Goal: Navigation & Orientation: Locate item on page

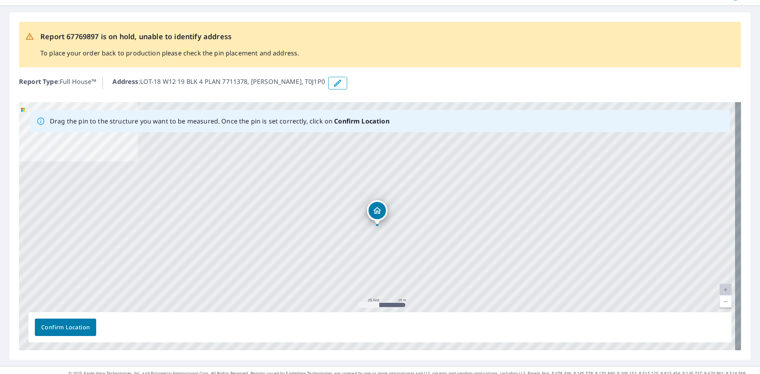
scroll to position [35, 0]
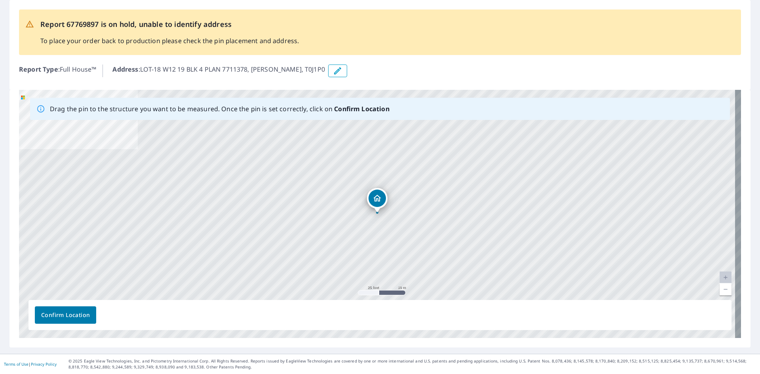
click at [720, 289] on link "Current Level 20, Zoom Out" at bounding box center [726, 290] width 12 height 12
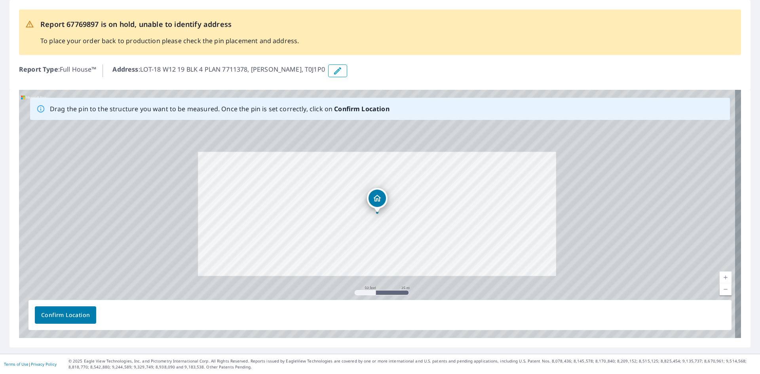
click at [720, 289] on link "Current Level 19, Zoom Out" at bounding box center [726, 290] width 12 height 12
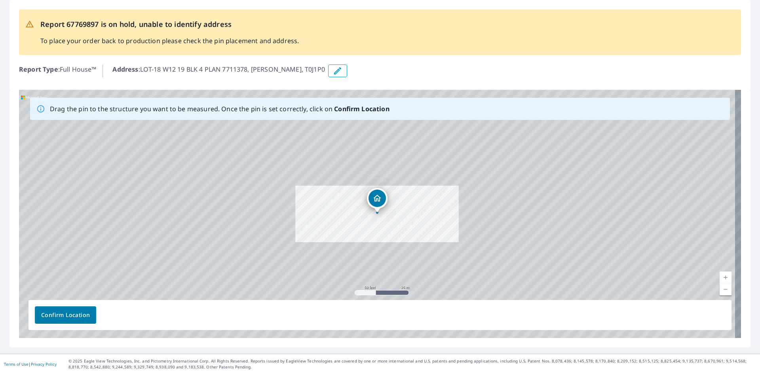
click at [720, 289] on link "Current Level 18.358453970912475, Zoom Out" at bounding box center [726, 290] width 12 height 12
click at [720, 290] on link "Current Level 18.358453970912475, Zoom Out" at bounding box center [726, 290] width 12 height 12
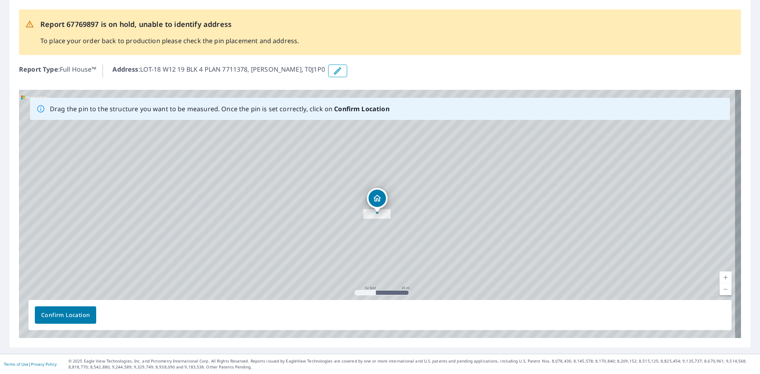
click at [720, 283] on link "Current Level 16.574491445142478, Zoom In" at bounding box center [726, 278] width 12 height 12
click at [720, 283] on link "Current Level 15, Zoom In" at bounding box center [726, 278] width 12 height 12
click at [720, 283] on link "Current Level 15.565853677773452, Zoom In" at bounding box center [726, 278] width 12 height 12
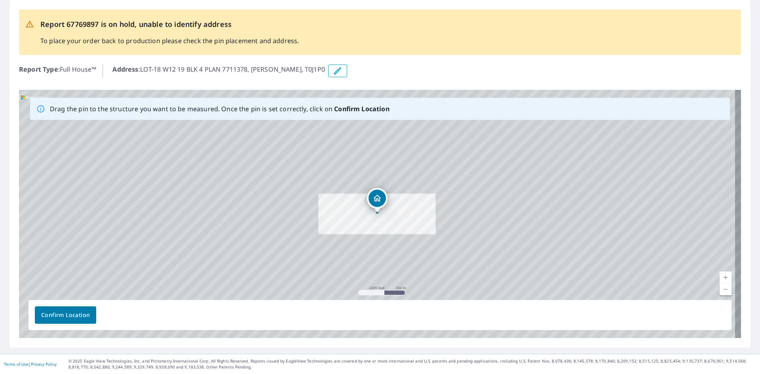
click at [720, 283] on link "Current Level 16.41124592011647, Zoom In" at bounding box center [726, 278] width 12 height 12
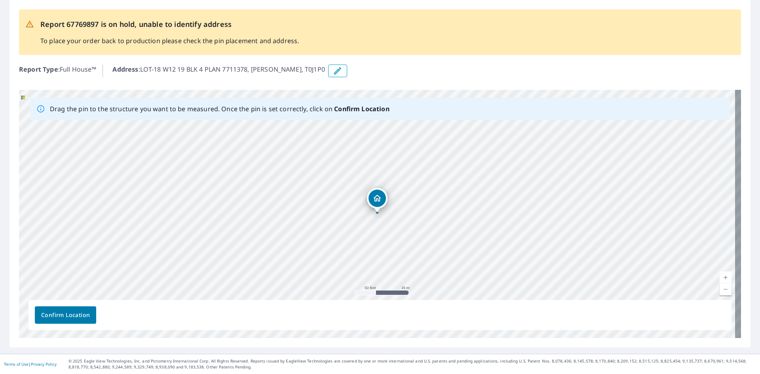
click at [720, 293] on link "Current Level 19, Zoom Out" at bounding box center [726, 290] width 12 height 12
